Goal: Task Accomplishment & Management: Manage account settings

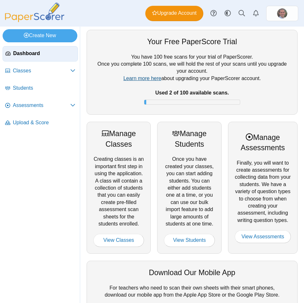
click at [144, 80] on link "Learn more here" at bounding box center [142, 78] width 38 height 5
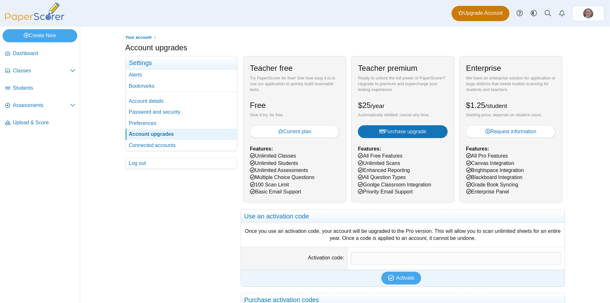
click at [304, 11] on span "Upgrade Account" at bounding box center [480, 13] width 45 height 7
click at [46, 14] on img at bounding box center [35, 13] width 64 height 20
